Goal: Transaction & Acquisition: Purchase product/service

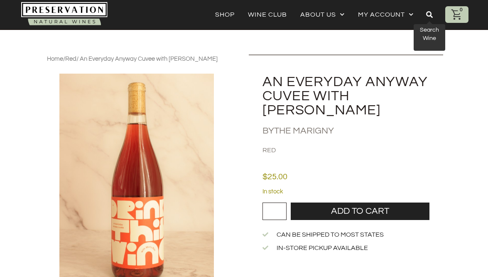
click at [428, 19] on link at bounding box center [430, 14] width 32 height 19
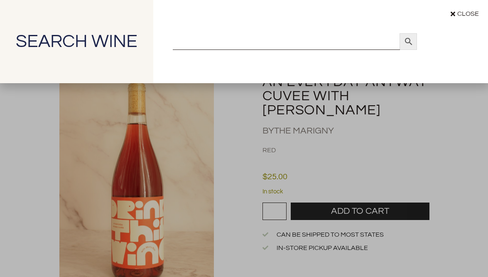
click at [302, 40] on input "Search" at bounding box center [286, 41] width 227 height 17
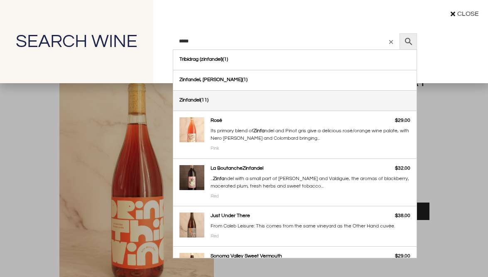
type input "*****"
click at [204, 95] on link "Zinfandel" at bounding box center [295, 101] width 244 height 20
